Goal: Task Accomplishment & Management: Use online tool/utility

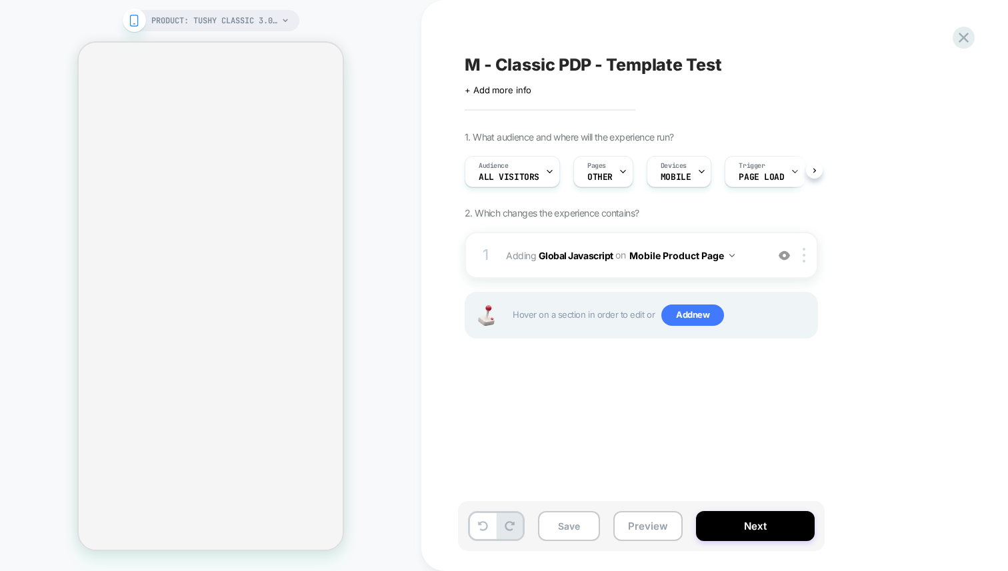
scroll to position [0, 1]
click at [393, 214] on div "PRODUCT: TUSHY Classic 3.0 [affordable bidet] PRODUCT: TUSHY Classic 3.0 [affor…" at bounding box center [210, 285] width 421 height 545
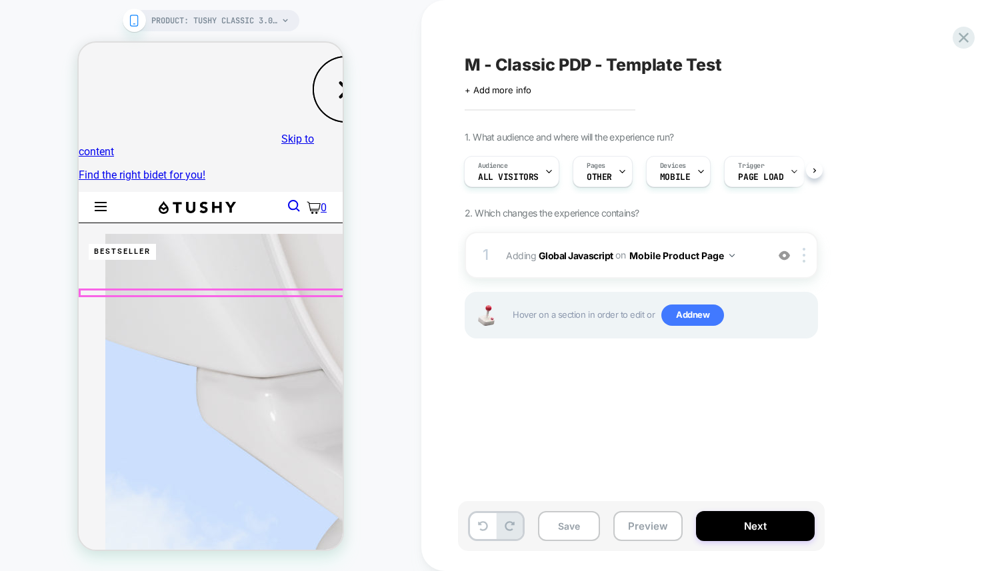
scroll to position [365, 0]
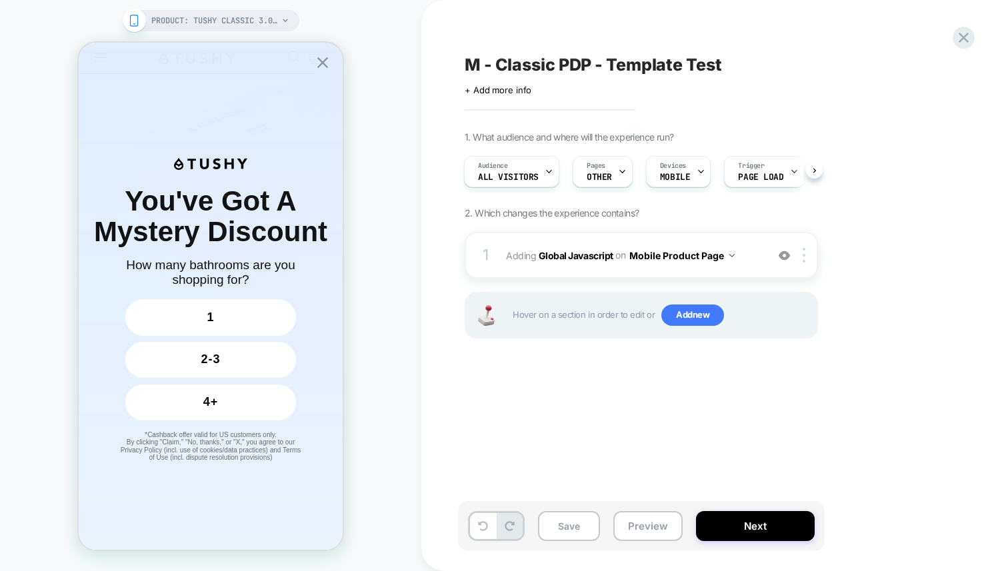
click at [521, 465] on div "M - Classic PDP - Template Test Click to edit experience details + Add more inf…" at bounding box center [708, 285] width 500 height 545
click at [550, 421] on div "M - Classic PDP - Template Test Click to edit experience details + Add more inf…" at bounding box center [708, 285] width 500 height 545
click at [642, 526] on button "Preview" at bounding box center [647, 526] width 69 height 30
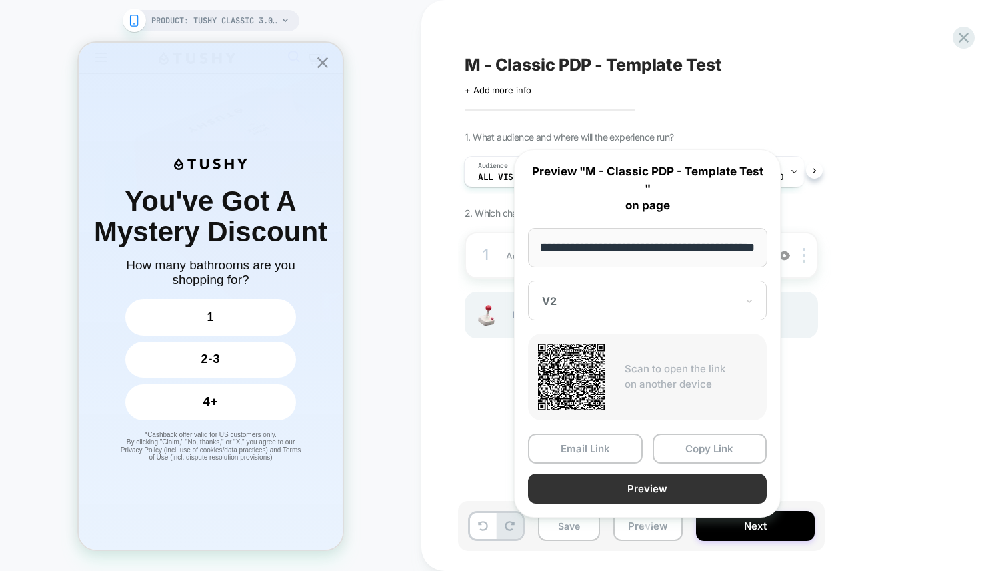
scroll to position [0, 0]
click at [621, 475] on button "Preview" at bounding box center [647, 489] width 239 height 30
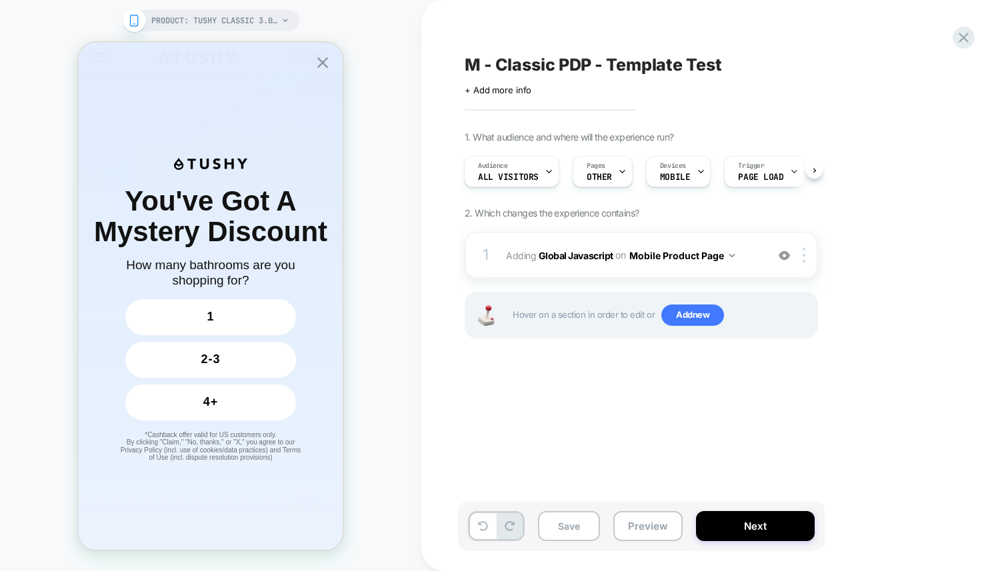
click at [373, 97] on div "PRODUCT: TUSHY Classic 3.0 [affordable bidet] PRODUCT: TUSHY Classic 3.0 [affor…" at bounding box center [210, 285] width 421 height 545
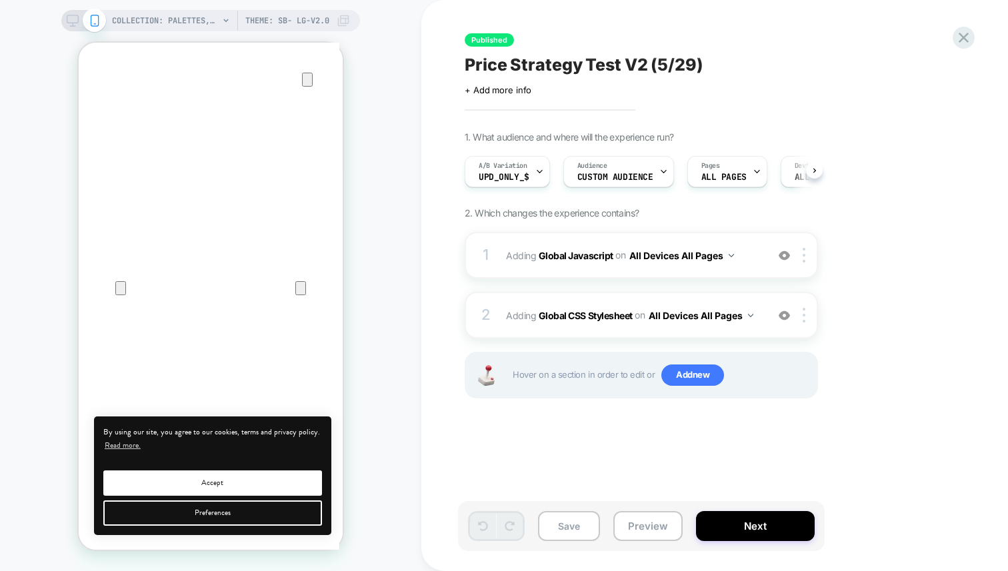
scroll to position [0, 1]
click at [498, 170] on span "A/B Variation" at bounding box center [502, 165] width 49 height 9
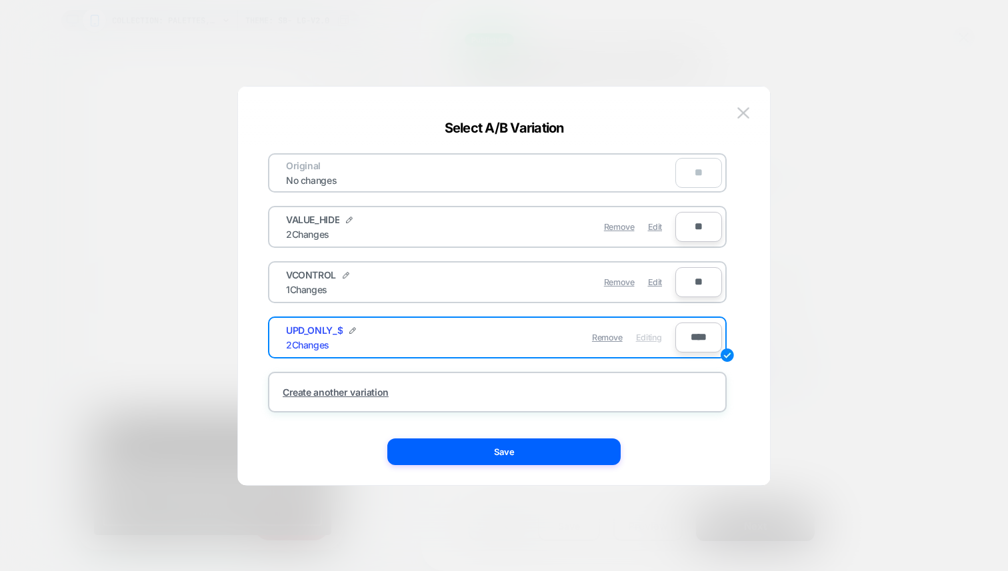
click at [347, 10] on div at bounding box center [504, 285] width 1008 height 571
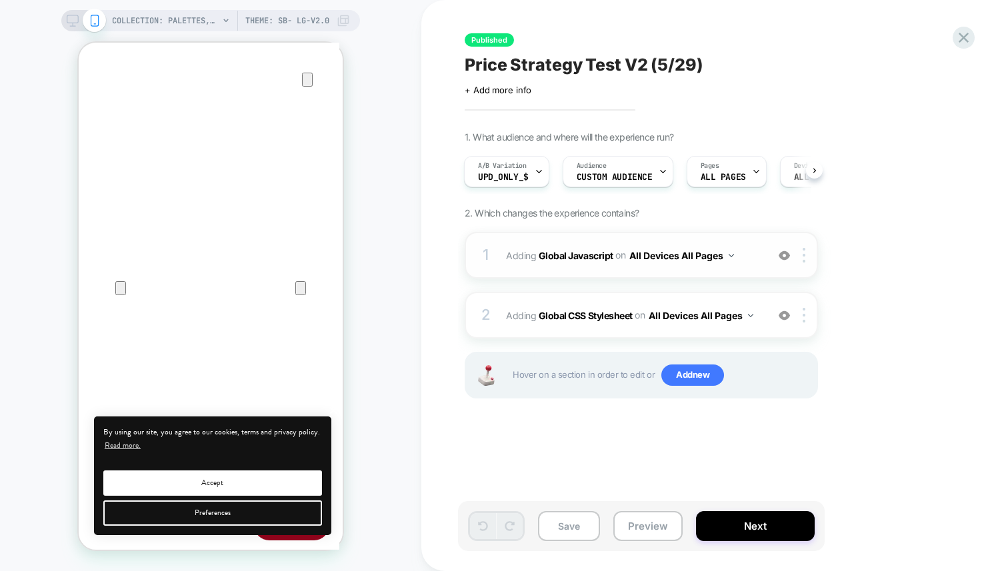
click at [539, 246] on span "Adding Global Javascript on All Devices All Pages" at bounding box center [633, 255] width 254 height 19
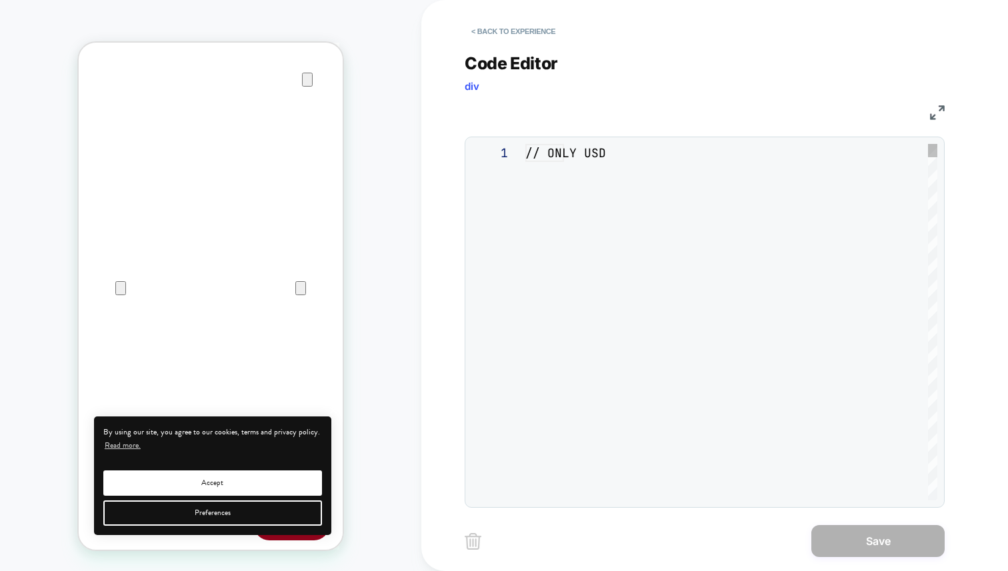
scroll to position [180, 0]
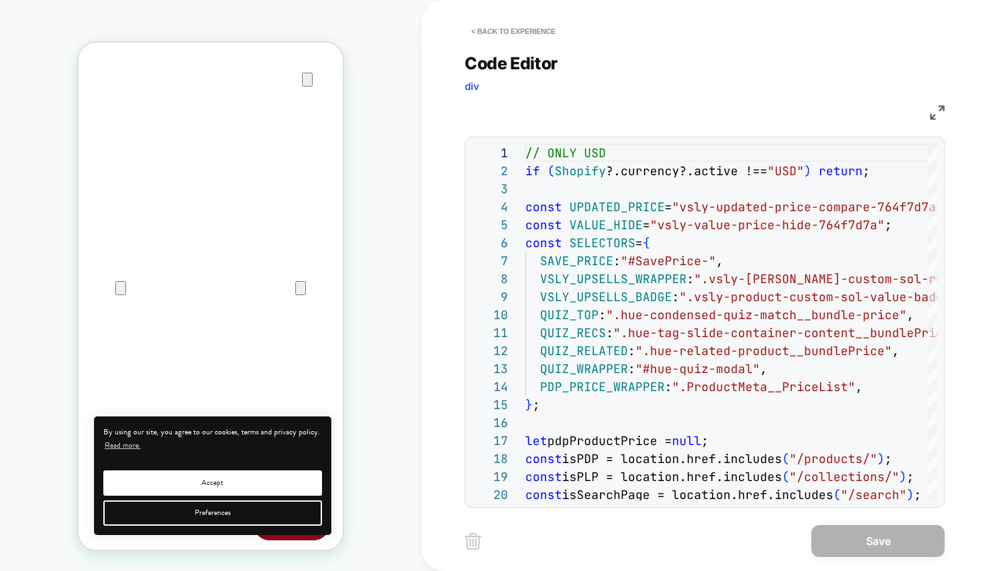
click at [933, 113] on img at bounding box center [937, 112] width 15 height 15
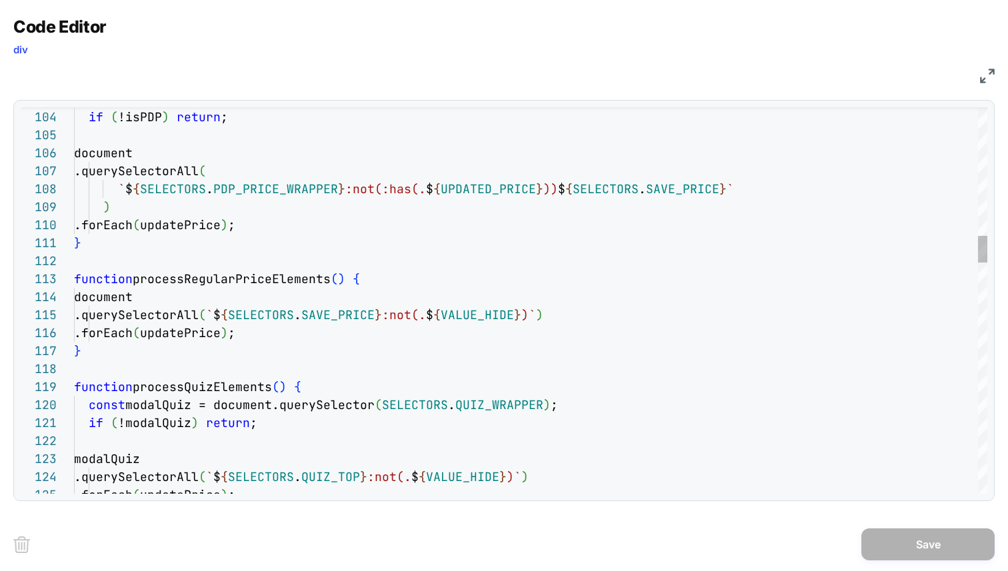
scroll to position [126, 209]
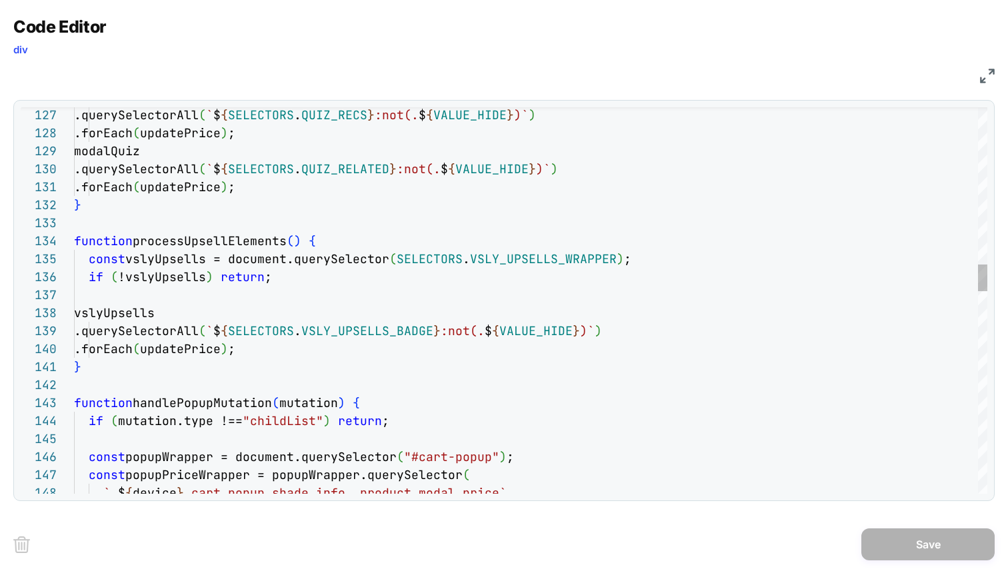
scroll to position [90, 195]
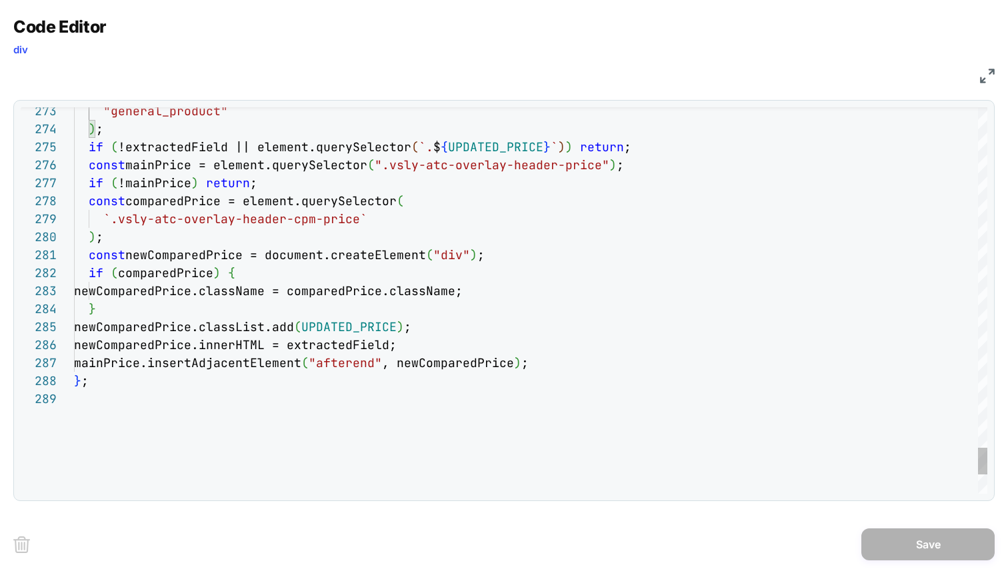
scroll to position [0, 403]
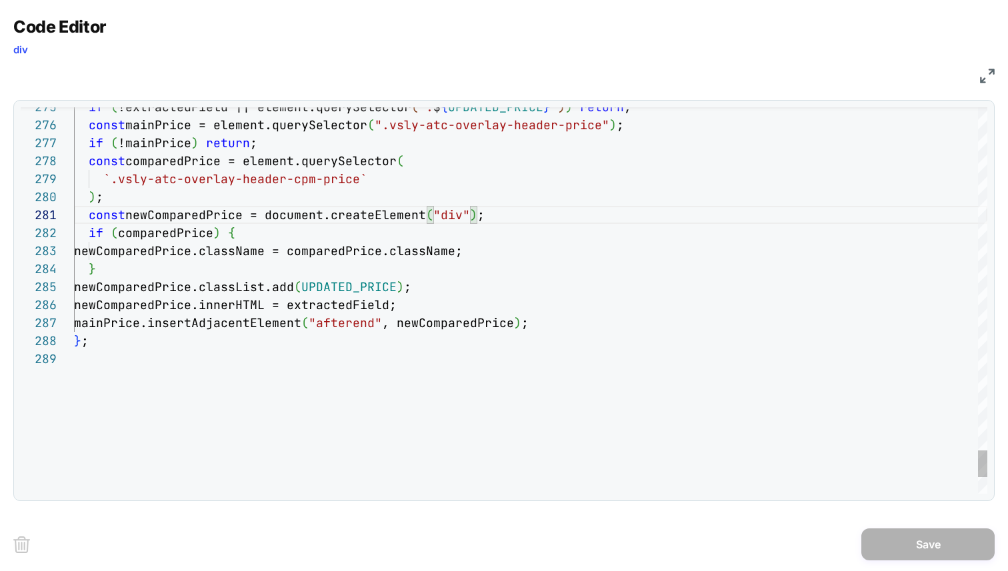
scroll to position [18, 159]
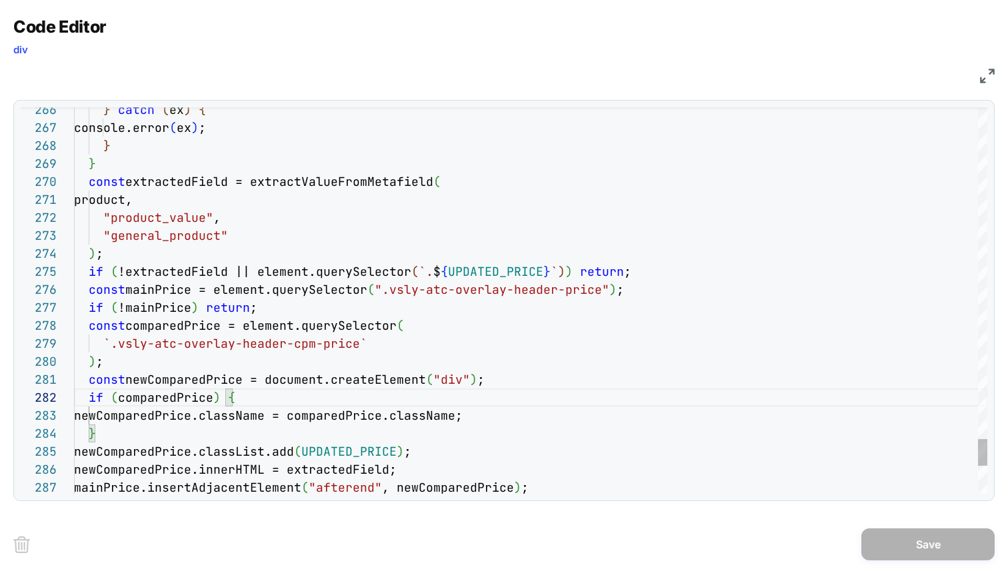
scroll to position [72, 403]
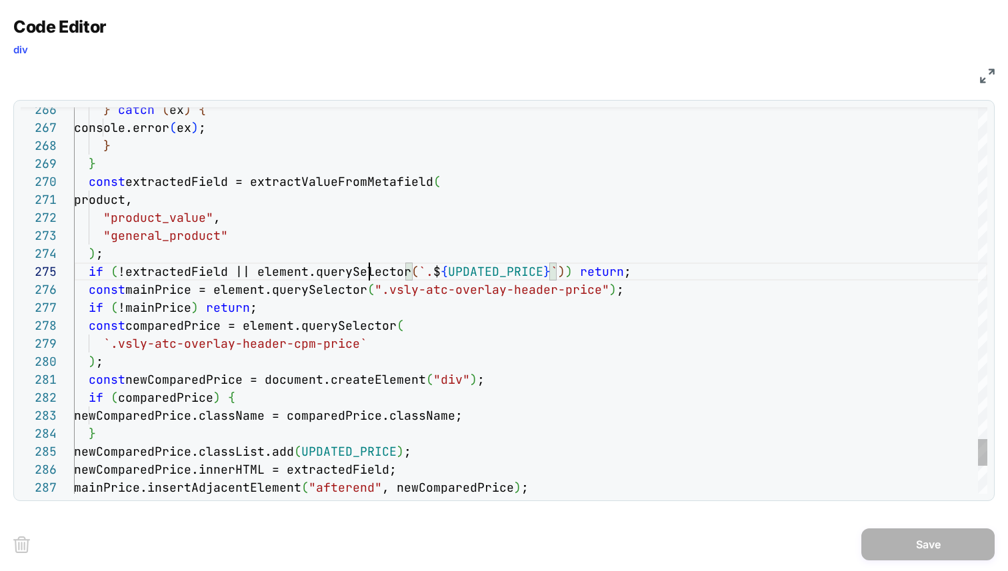
scroll to position [72, 295]
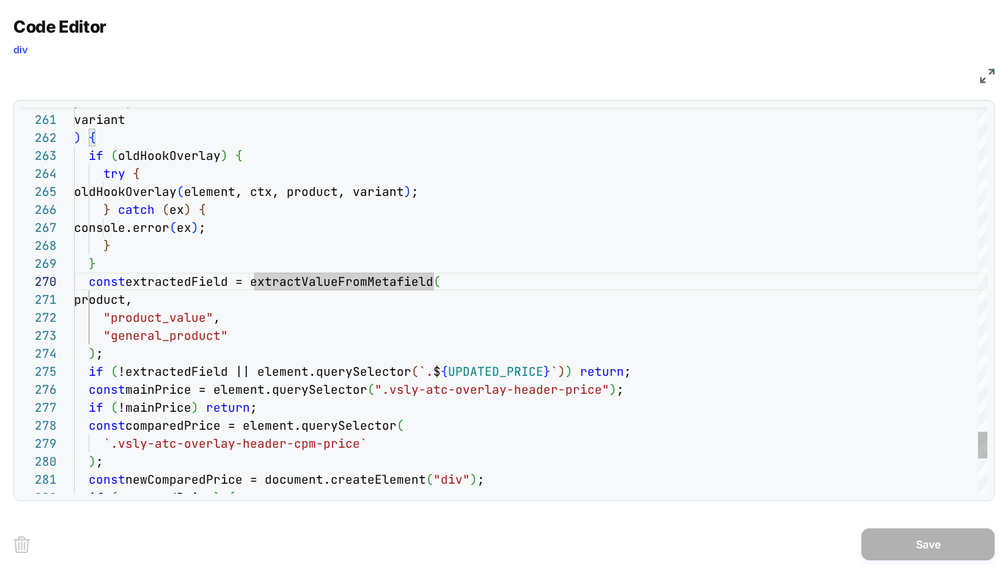
scroll to position [162, 259]
drag, startPoint x: 435, startPoint y: 280, endPoint x: 253, endPoint y: 279, distance: 181.4
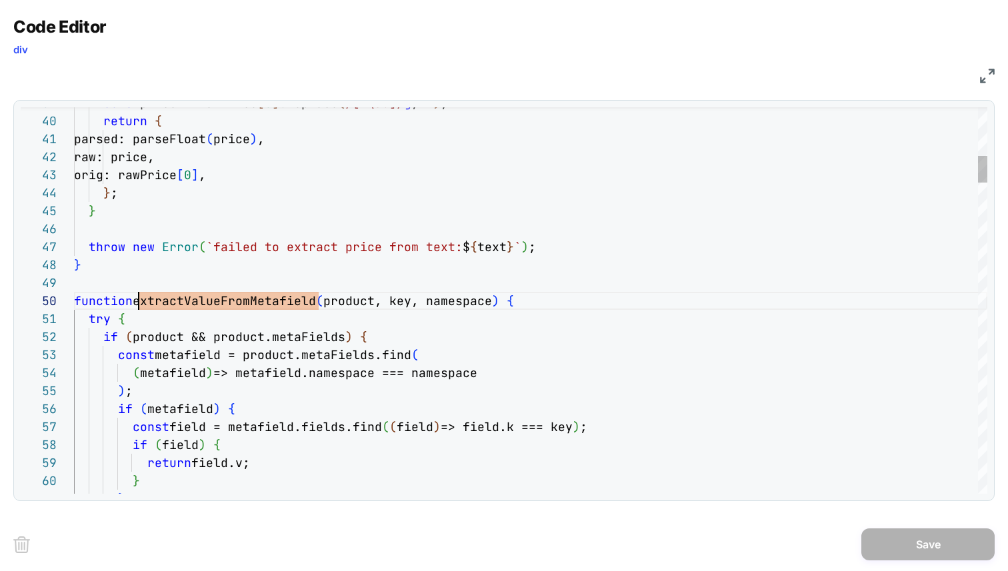
scroll to position [162, 65]
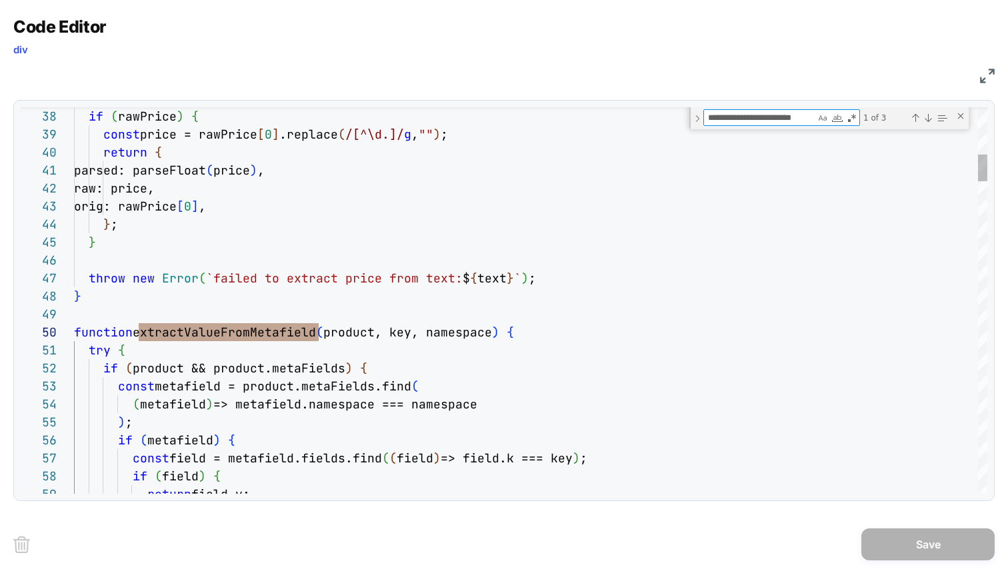
scroll to position [180, 360]
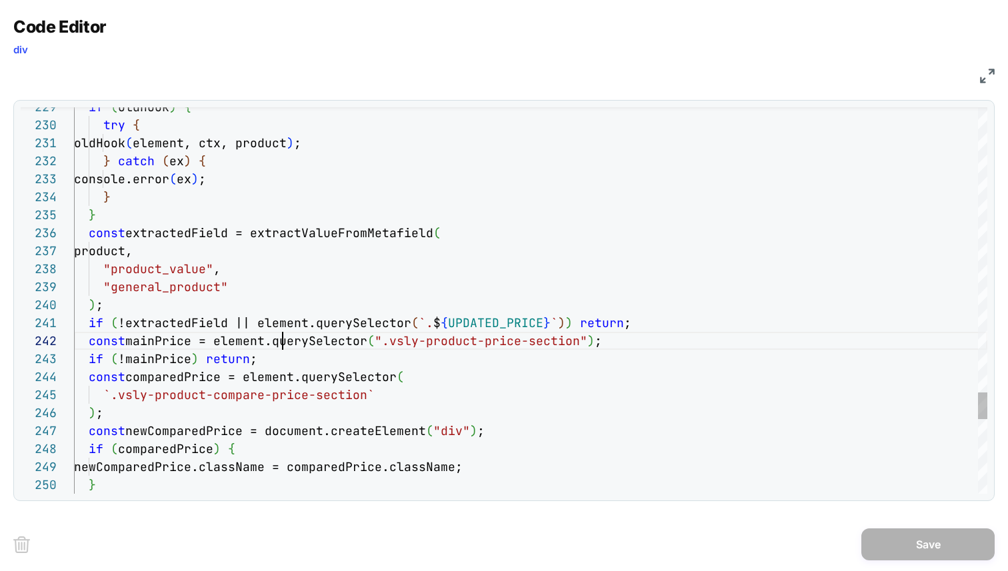
type textarea "**********"
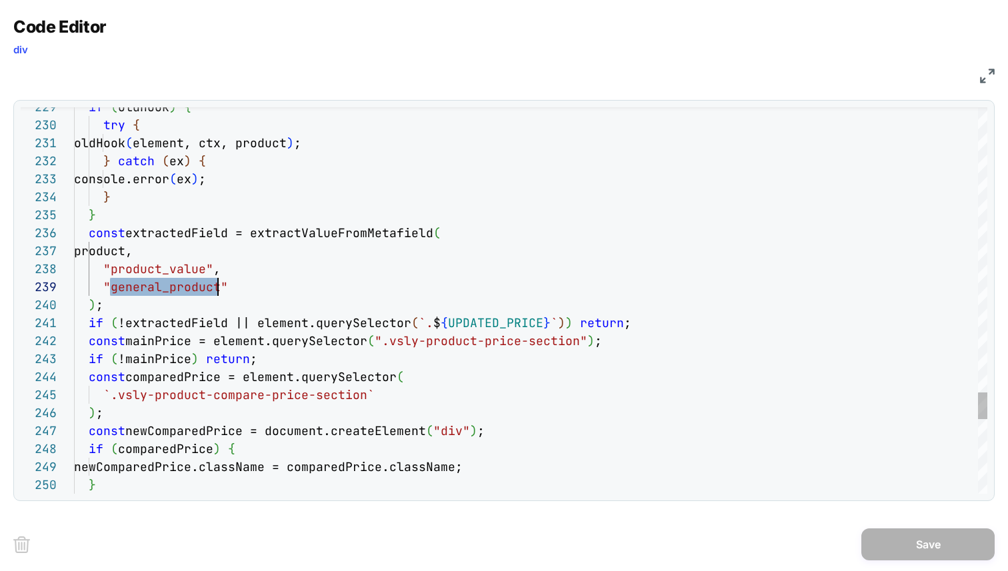
type textarea "**********"
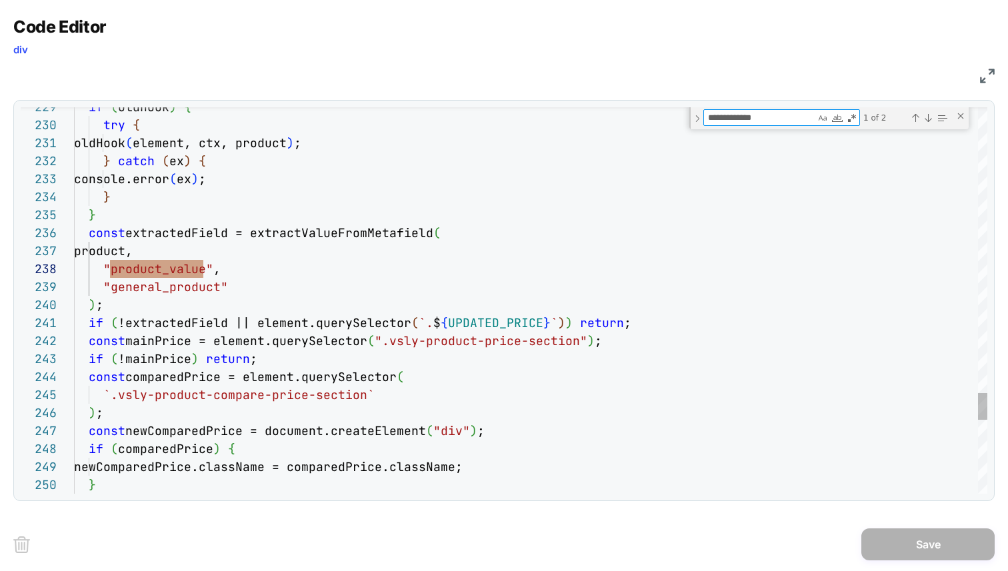
scroll to position [180, 129]
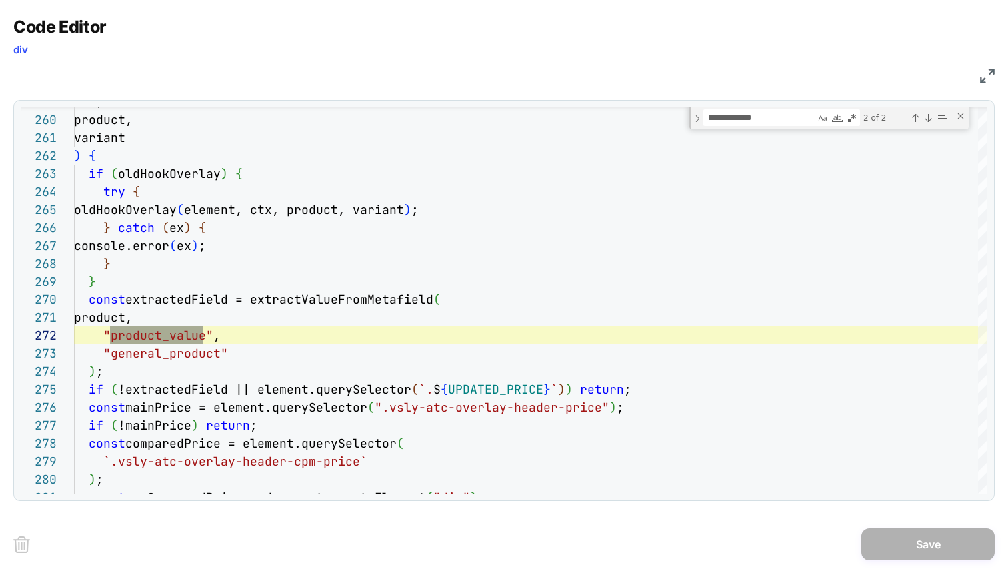
type textarea "**********"
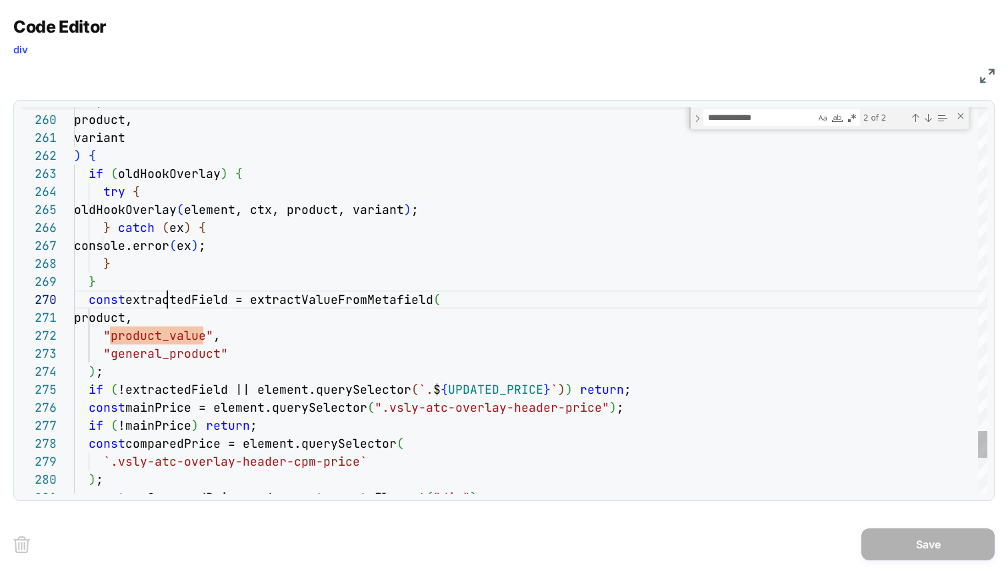
scroll to position [162, 93]
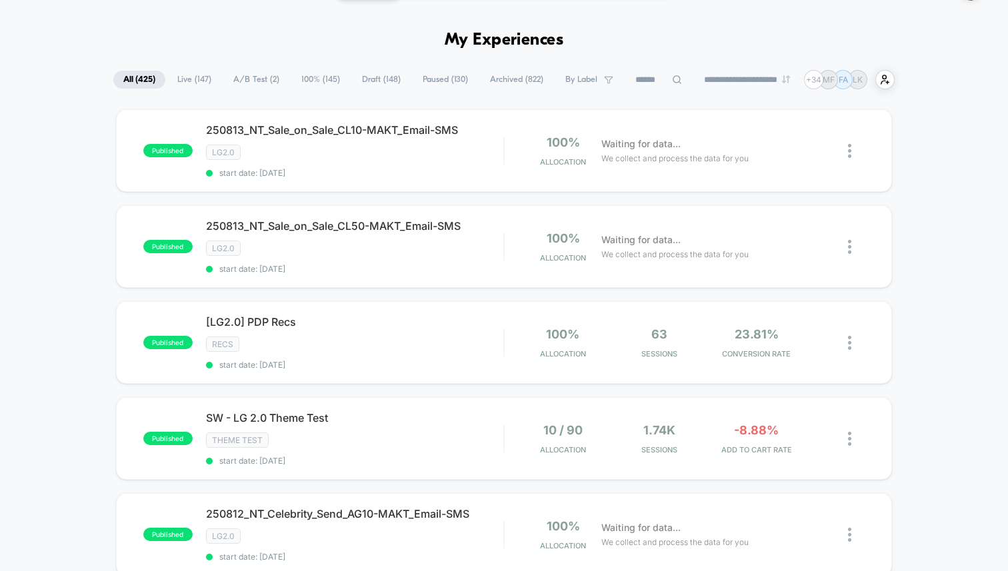
scroll to position [44, 0]
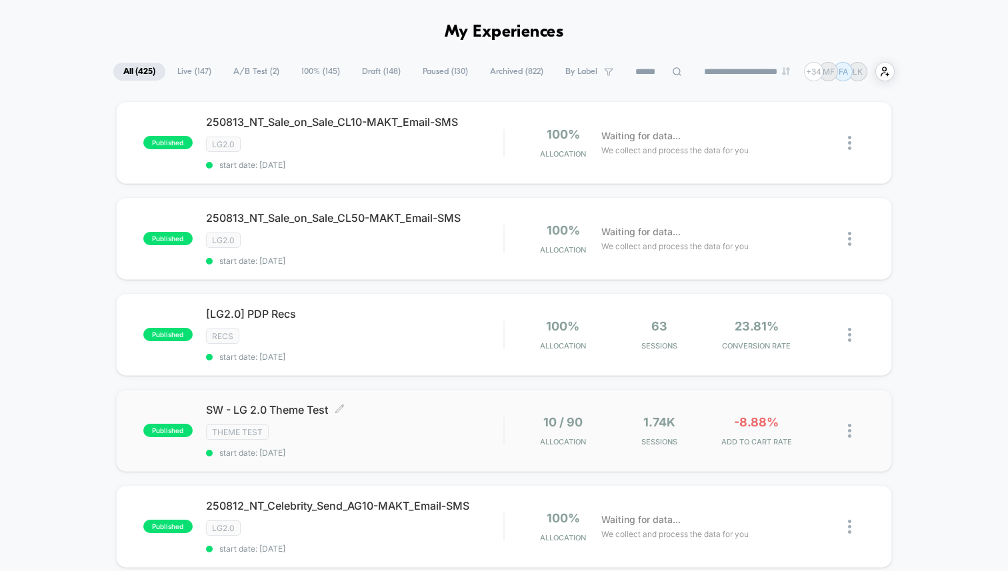
click at [437, 425] on div "Theme Test" at bounding box center [354, 432] width 297 height 15
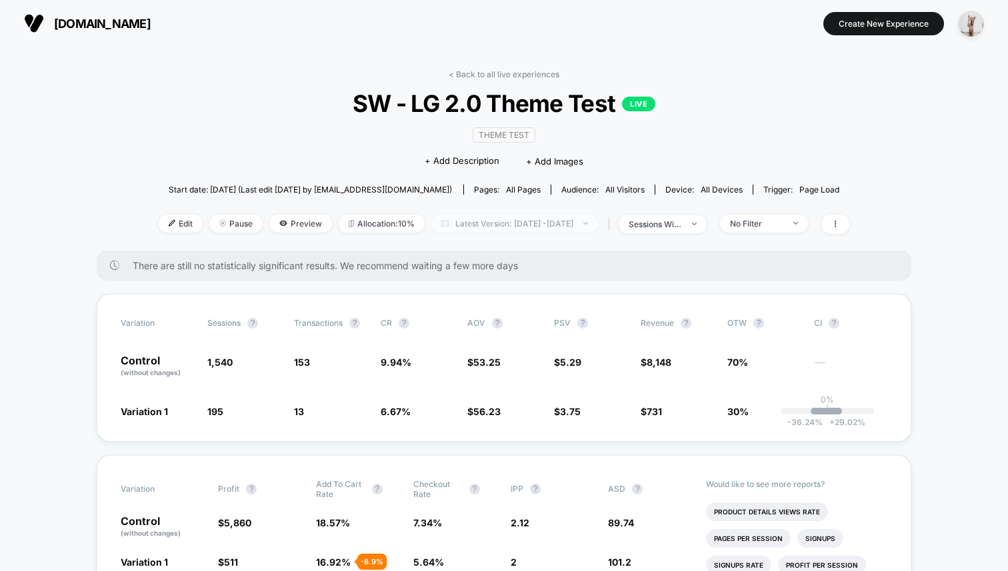
click at [469, 225] on span "Latest Version: Aug 12, 2025 - Aug 12, 2025" at bounding box center [514, 224] width 167 height 18
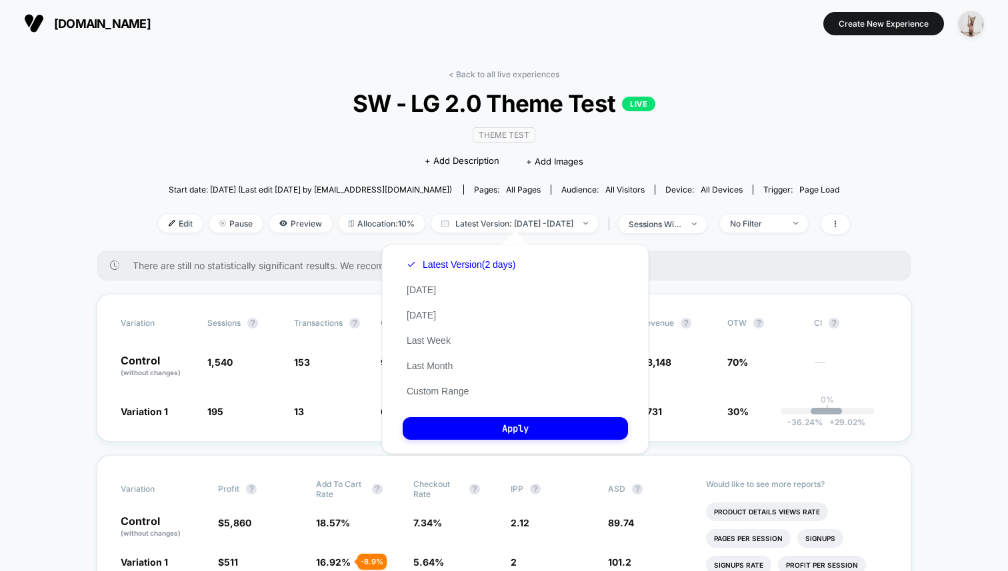
click at [352, 174] on div "Theme Test Click to edit experience details + Add Description + Add Images" at bounding box center [504, 147] width 415 height 61
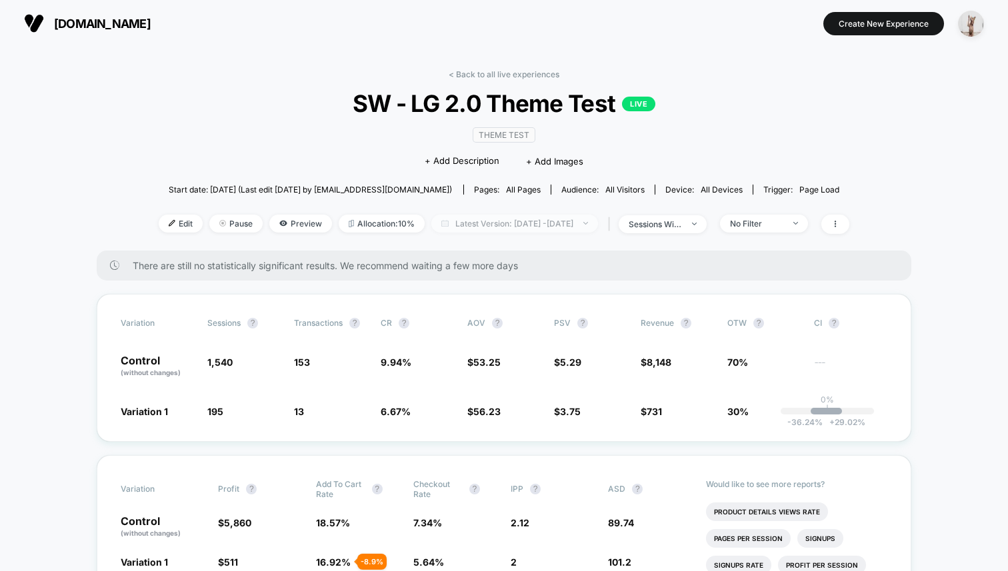
click at [465, 227] on span "Latest Version: Aug 12, 2025 - Aug 12, 2025" at bounding box center [514, 224] width 167 height 18
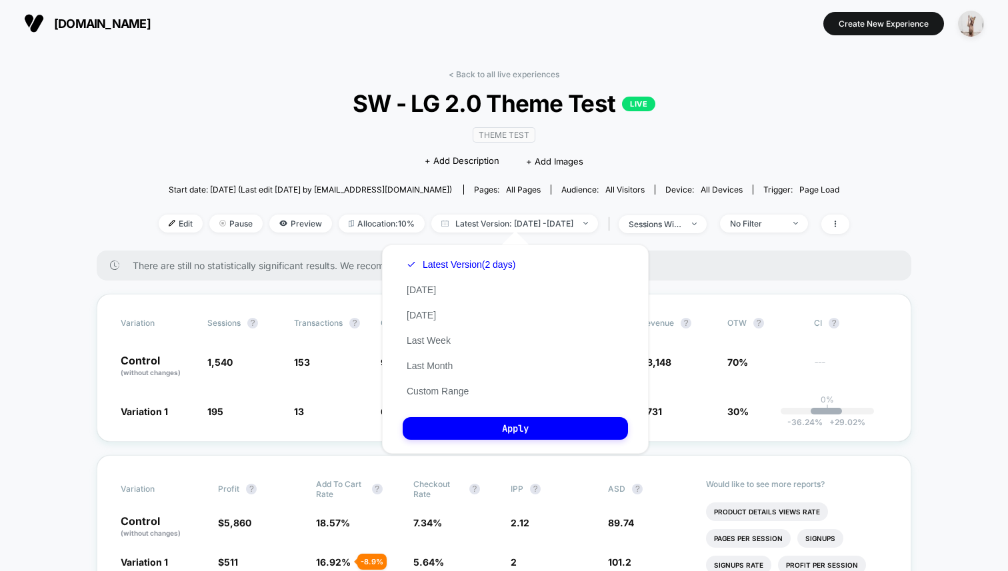
click at [280, 139] on div "< Back to all live experiences SW - LG 2.0 Theme Test LIVE Theme Test Click to …" at bounding box center [504, 159] width 691 height 181
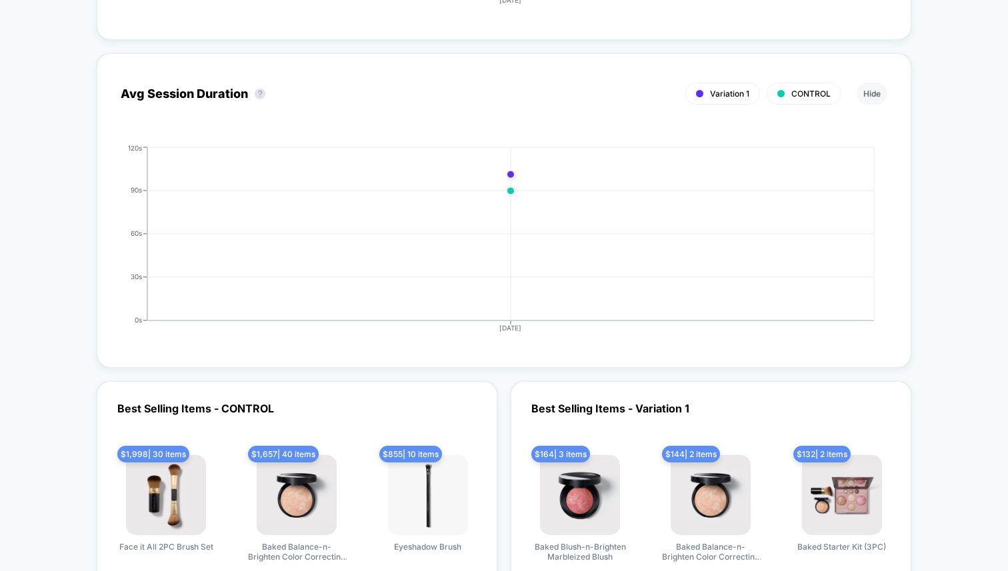
scroll to position [2976, 0]
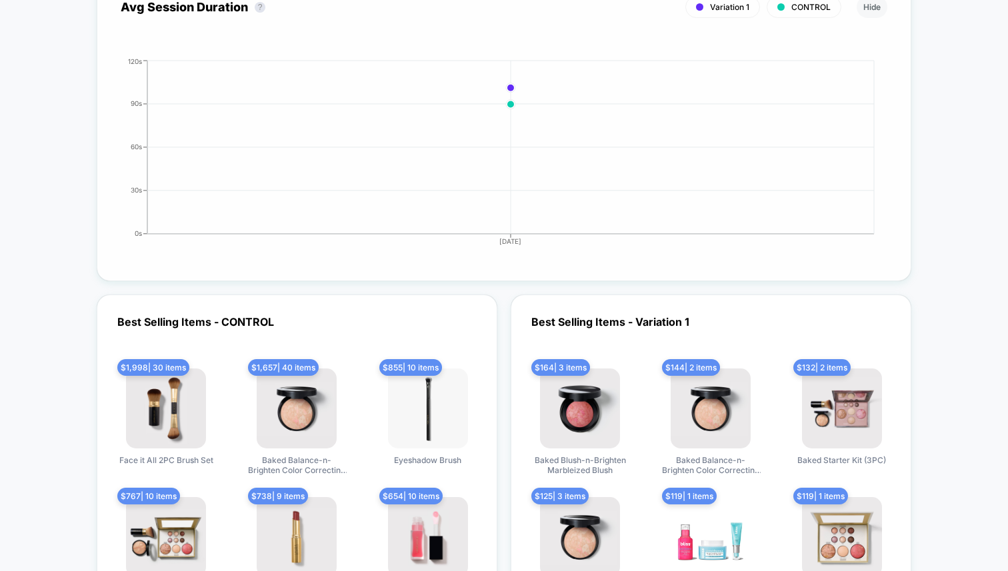
click at [407, 42] on div "Avg Session Duration ? Variation 1 CONTROL Hide 2025-08-12 0s 30s 60s 90s 120s …" at bounding box center [504, 124] width 767 height 267
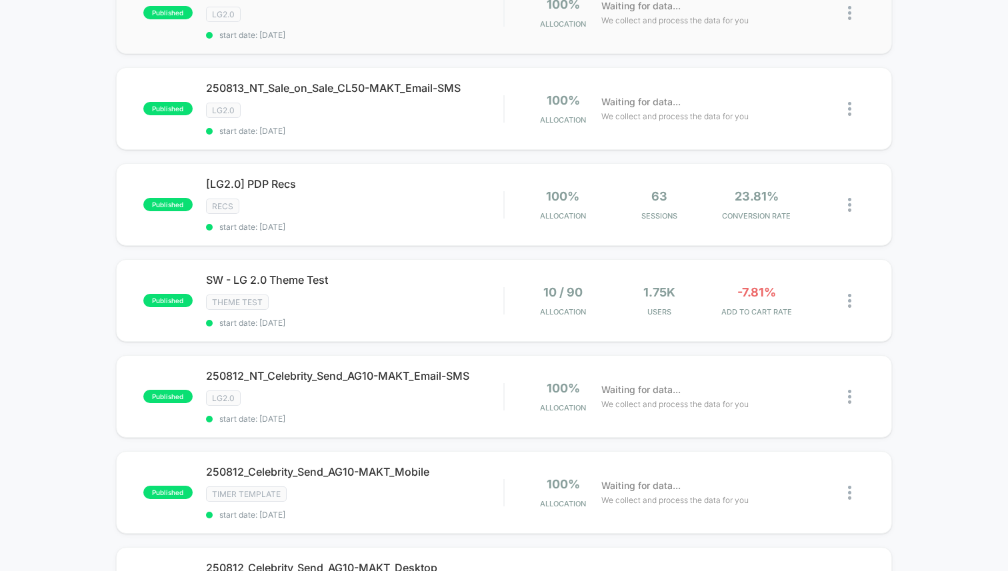
scroll to position [247, 0]
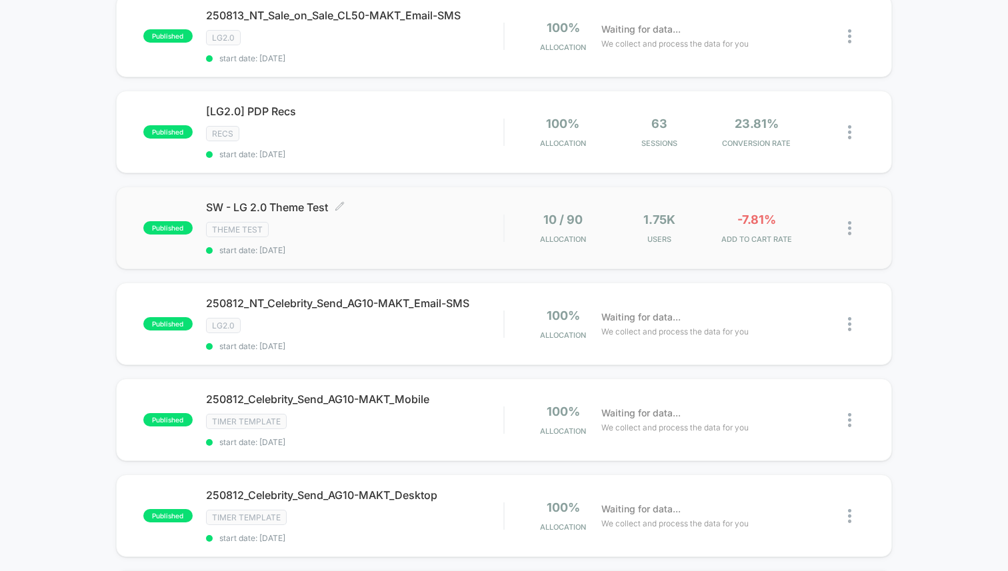
click at [455, 229] on div "Theme Test" at bounding box center [354, 229] width 297 height 15
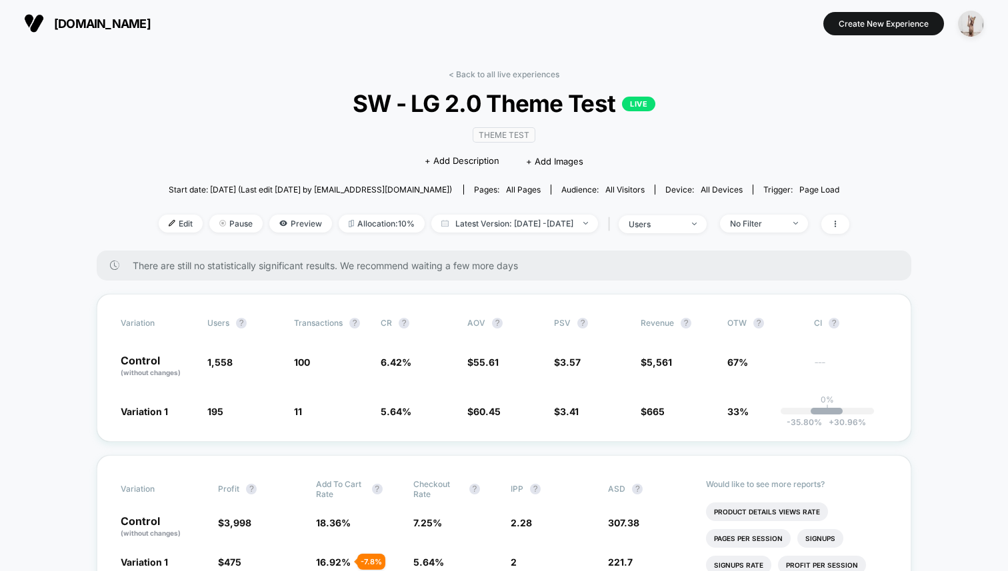
click at [169, 220] on img at bounding box center [172, 223] width 7 height 7
